Goal: Information Seeking & Learning: Learn about a topic

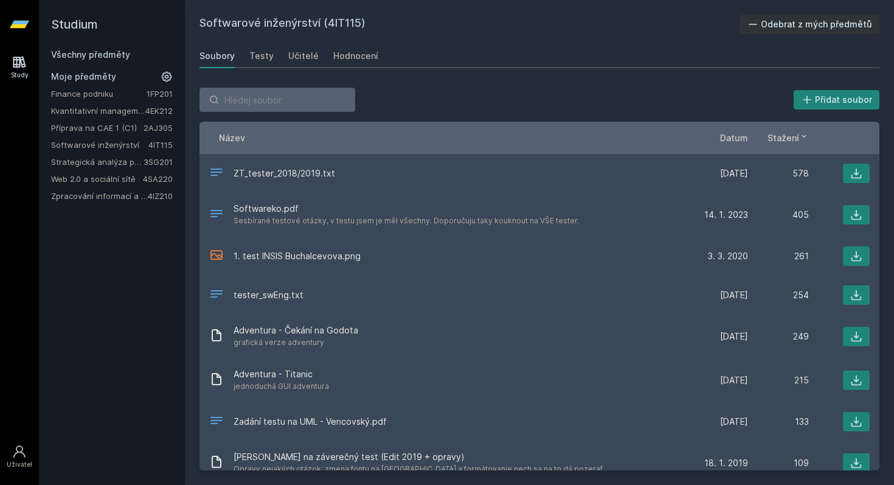
click at [161, 164] on link "3SG201" at bounding box center [158, 162] width 29 height 10
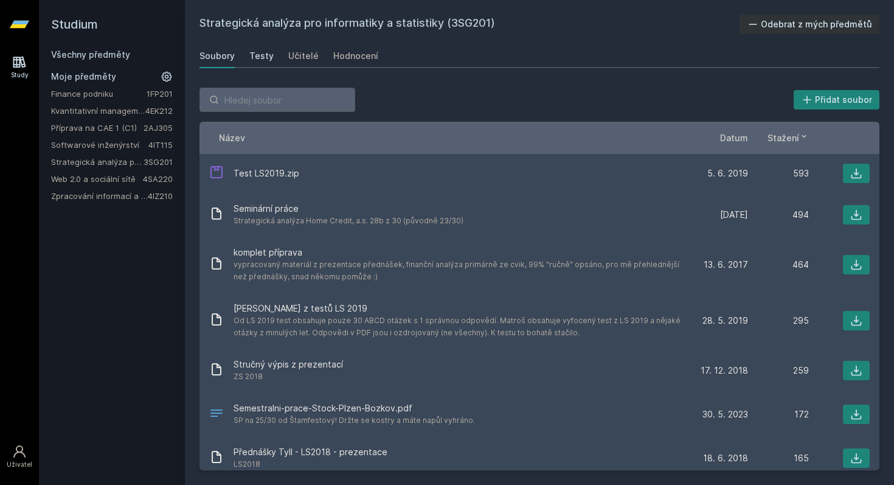
click at [258, 54] on div "Testy" at bounding box center [261, 56] width 24 height 12
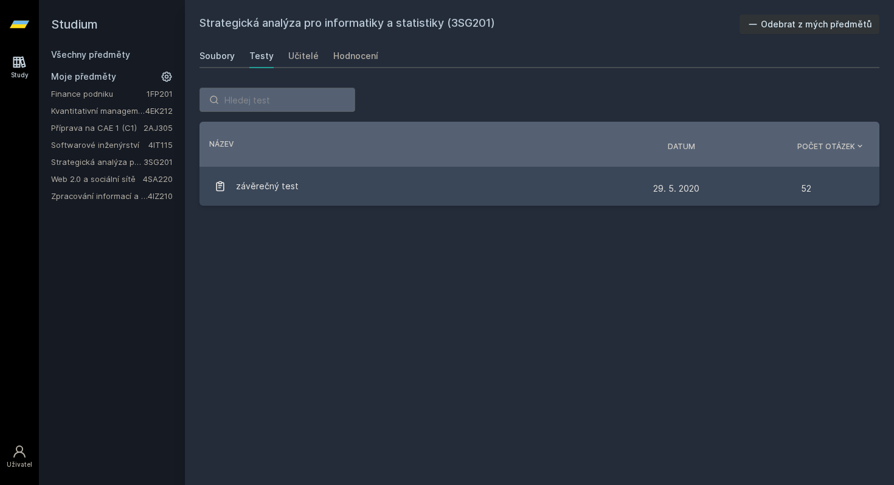
click at [222, 58] on div "Soubory" at bounding box center [217, 56] width 35 height 12
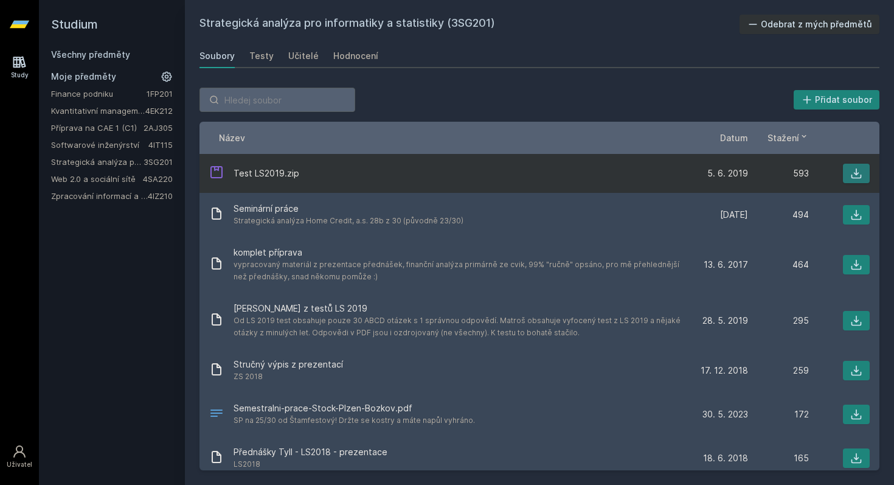
click at [859, 173] on icon at bounding box center [856, 173] width 12 height 12
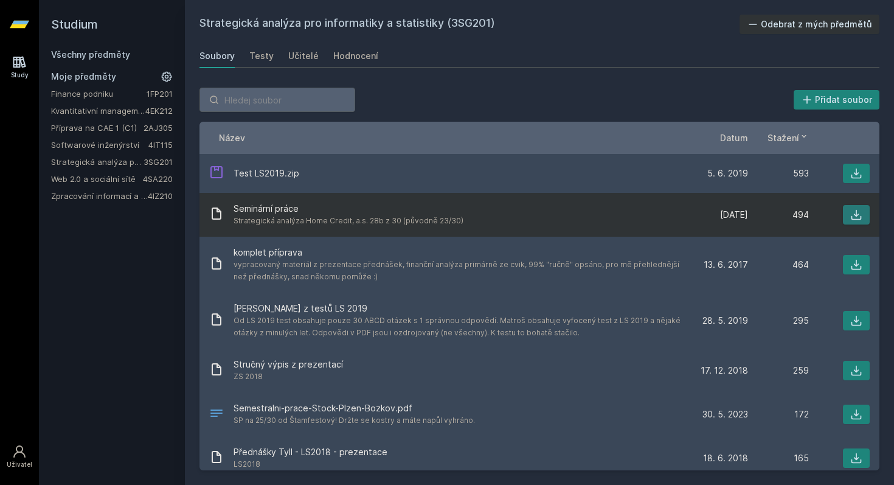
click at [852, 214] on icon at bounding box center [856, 215] width 12 height 12
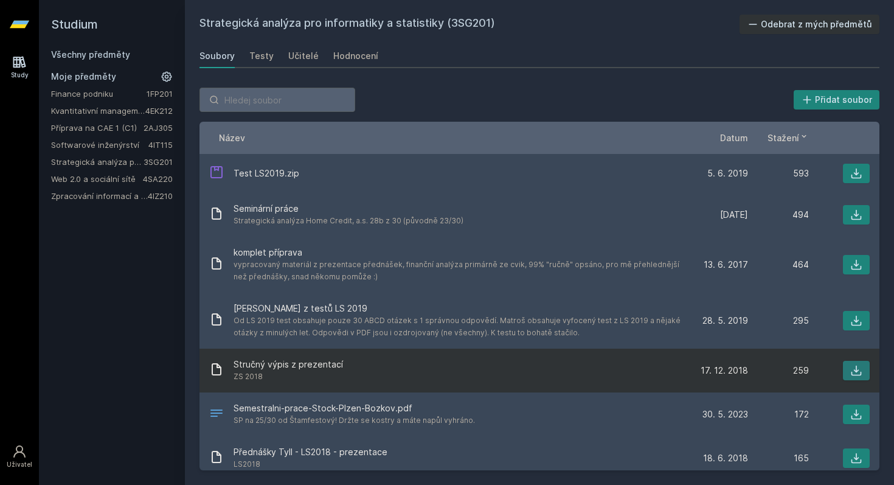
click at [849, 372] on button at bounding box center [856, 370] width 27 height 19
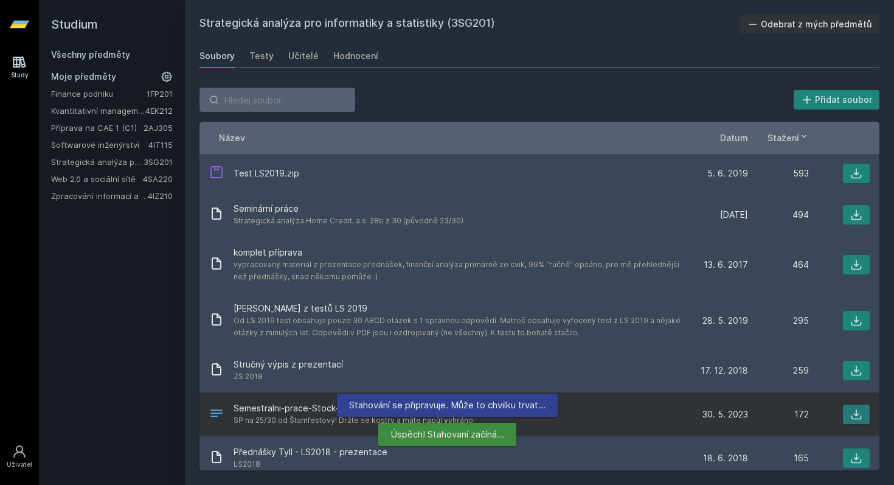
click at [861, 415] on icon at bounding box center [856, 414] width 12 height 12
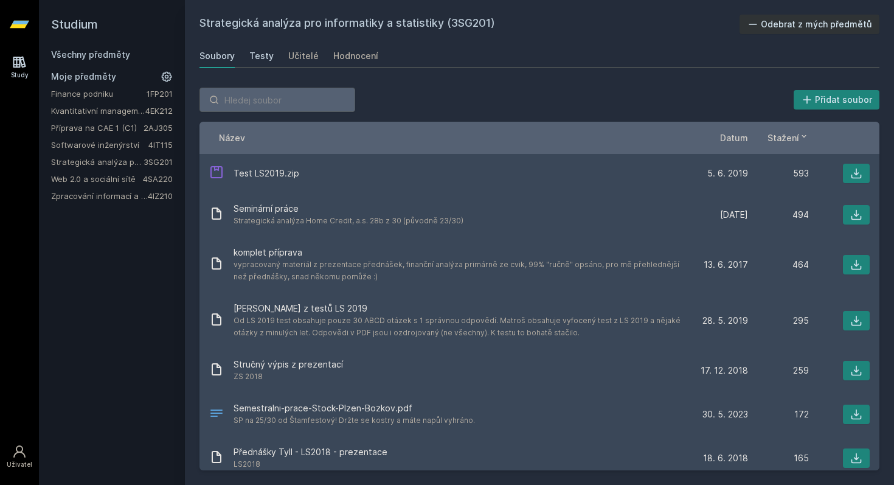
click at [267, 50] on div "Testy" at bounding box center [261, 56] width 24 height 12
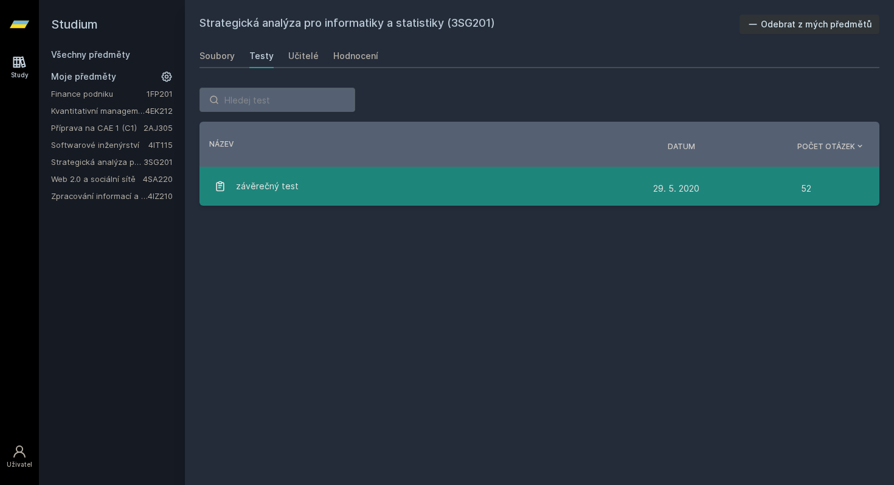
click at [350, 179] on div "závěrečný test" at bounding box center [433, 186] width 439 height 24
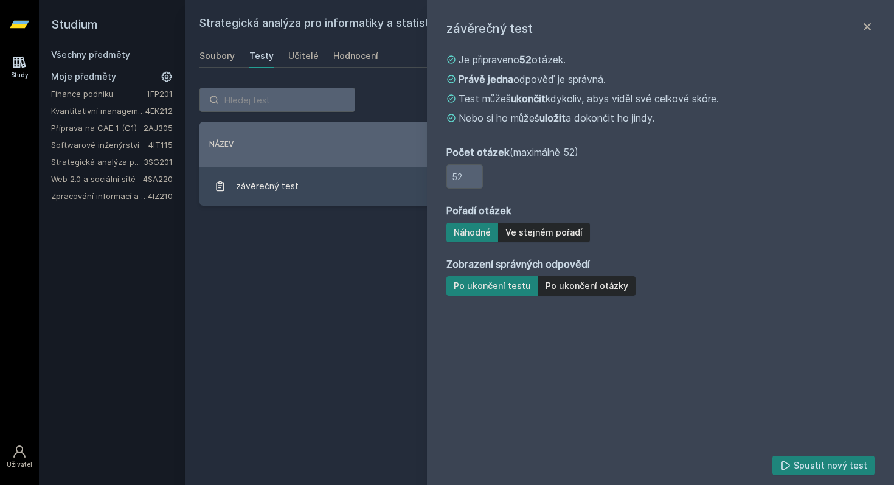
click at [334, 308] on div "Strategická analýza pro informatiky a statistiky (3SG201) Odebrat z mých předmě…" at bounding box center [540, 243] width 680 height 456
click at [386, 19] on h2 "Strategická analýza pro informatiky a statistiky (3SG201)" at bounding box center [470, 24] width 540 height 19
